Goal: Information Seeking & Learning: Learn about a topic

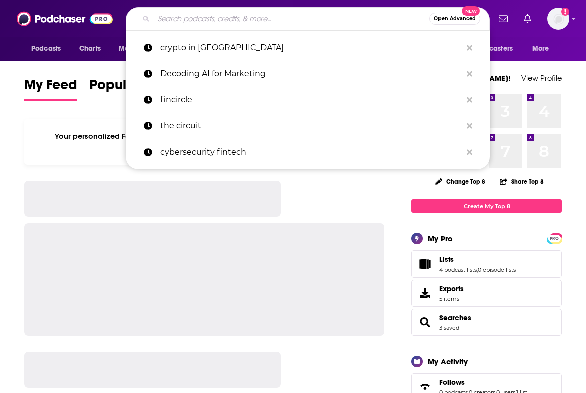
click at [311, 15] on input "Search podcasts, credits, & more..." at bounding box center [291, 19] width 276 height 16
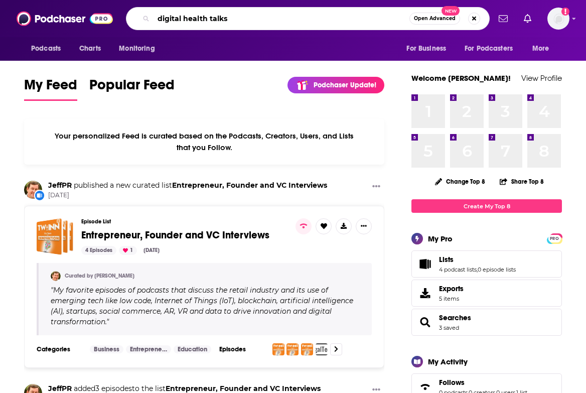
type input "digital health talks"
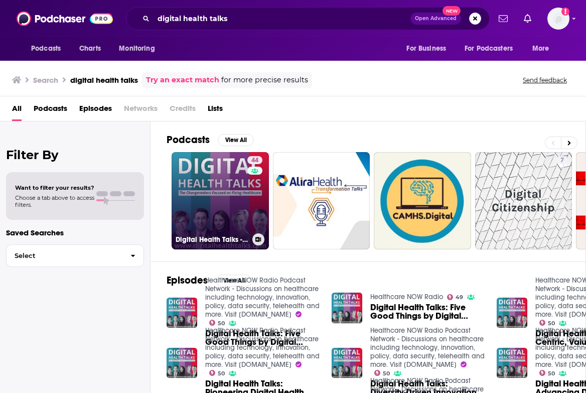
click at [187, 178] on link "44 Digital Health Talks - Changemakers Focused on Fixing Healthcare" at bounding box center [219, 200] width 97 height 97
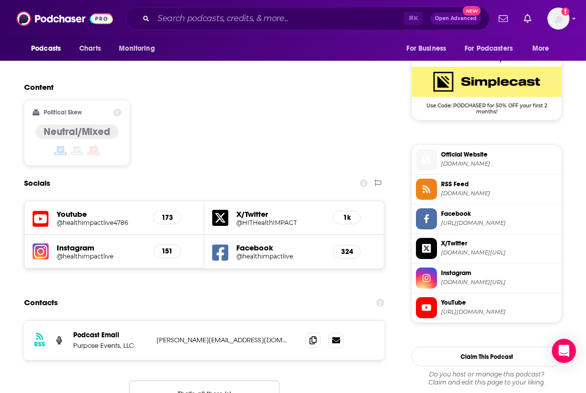
scroll to position [725, 0]
